Goal: Information Seeking & Learning: Learn about a topic

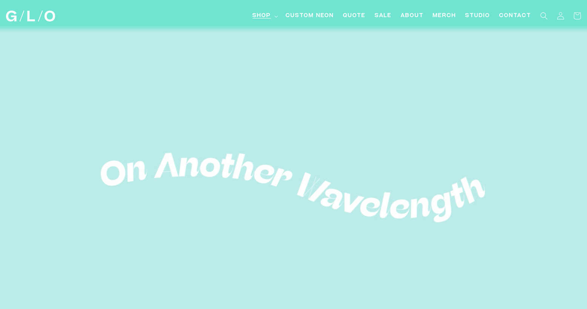
click at [268, 18] on span "Shop" at bounding box center [261, 16] width 18 height 8
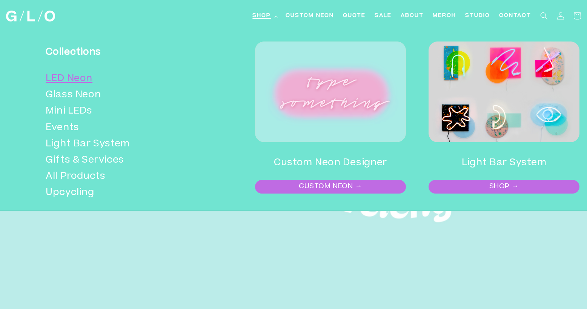
click at [76, 78] on link "LED Neon" at bounding box center [124, 79] width 156 height 16
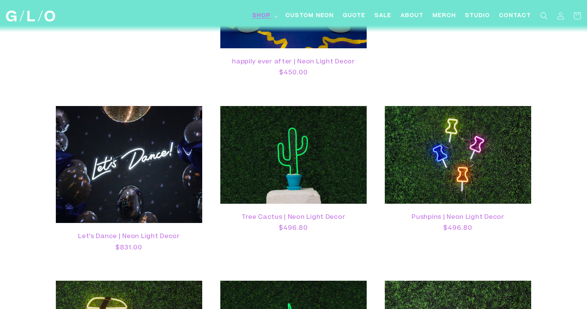
scroll to position [1439, 0]
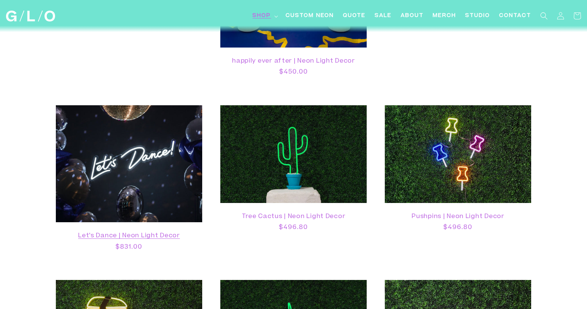
click at [96, 232] on link "Let's Dance | Neon Light Decor" at bounding box center [128, 235] width 131 height 7
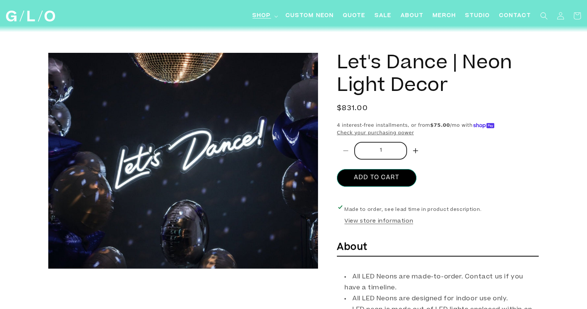
click at [270, 17] on span "Shop" at bounding box center [261, 16] width 18 height 8
click at [353, 17] on span "Quote" at bounding box center [354, 16] width 23 height 8
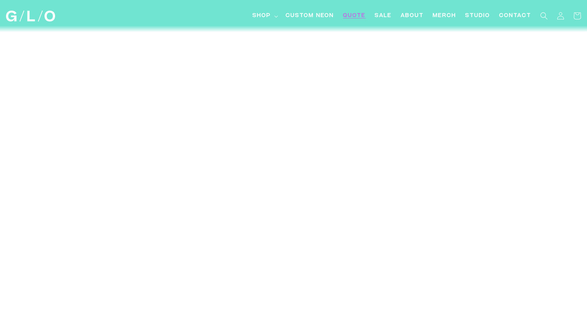
scroll to position [211, 0]
click at [472, 16] on span "Studio" at bounding box center [477, 16] width 25 height 8
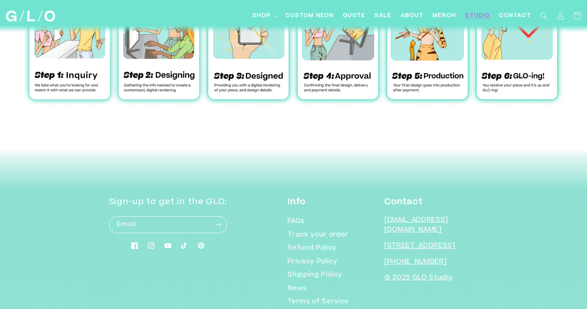
scroll to position [2497, 0]
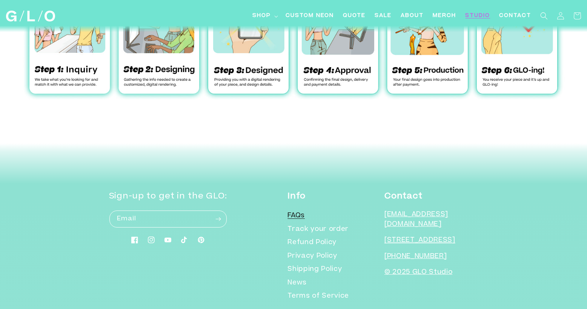
click at [305, 211] on link "FAQs" at bounding box center [295, 217] width 17 height 12
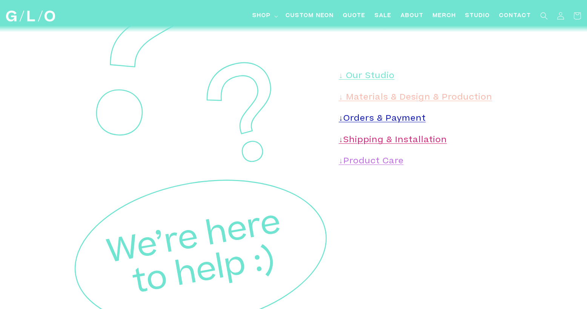
scroll to position [131, 0]
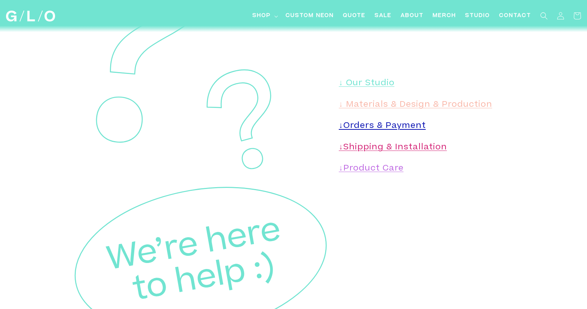
click at [370, 130] on link "↓Orders & Payment" at bounding box center [382, 126] width 87 height 8
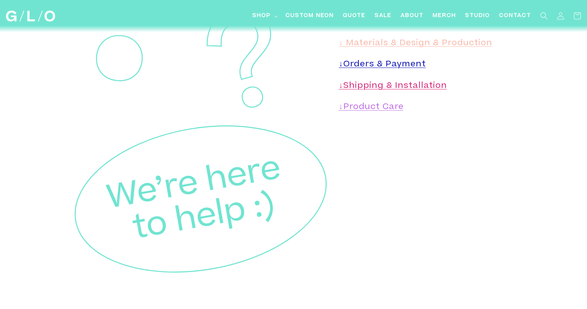
scroll to position [183, 0]
